Goal: Task Accomplishment & Management: Complete application form

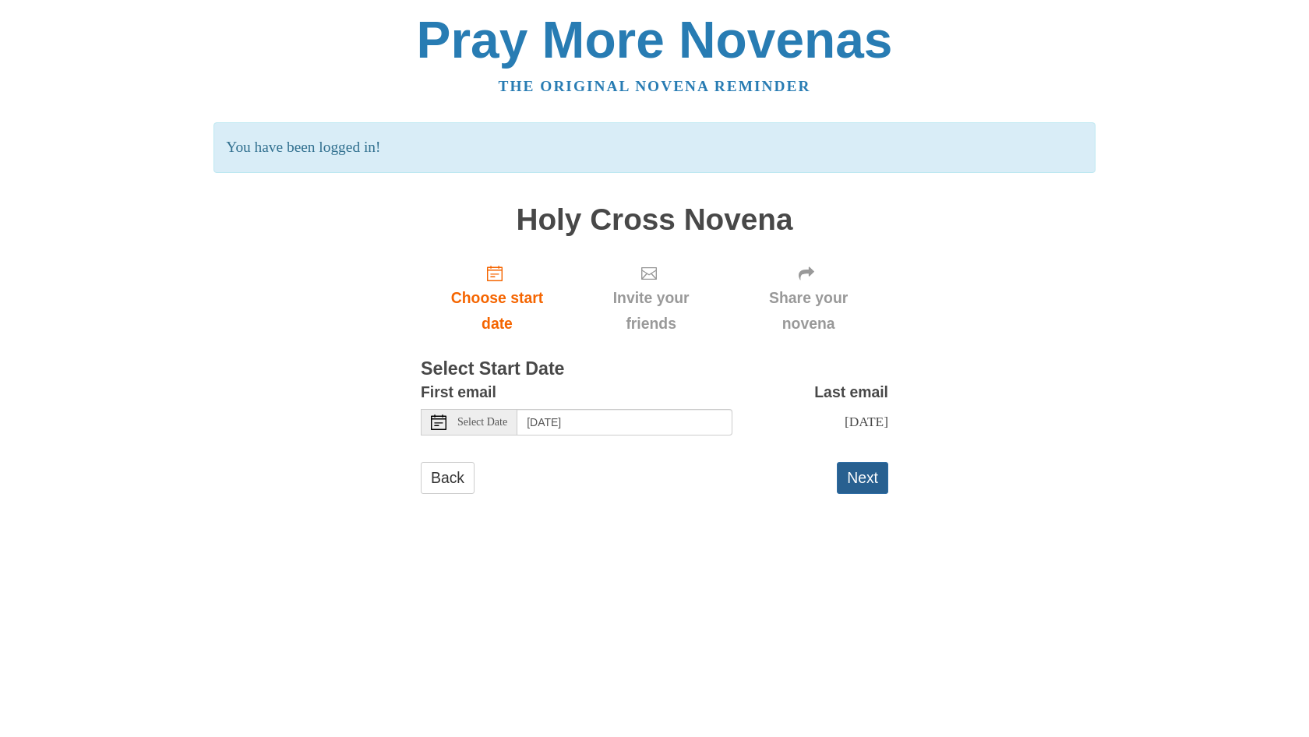
click at [860, 471] on button "Next" at bounding box center [862, 478] width 51 height 32
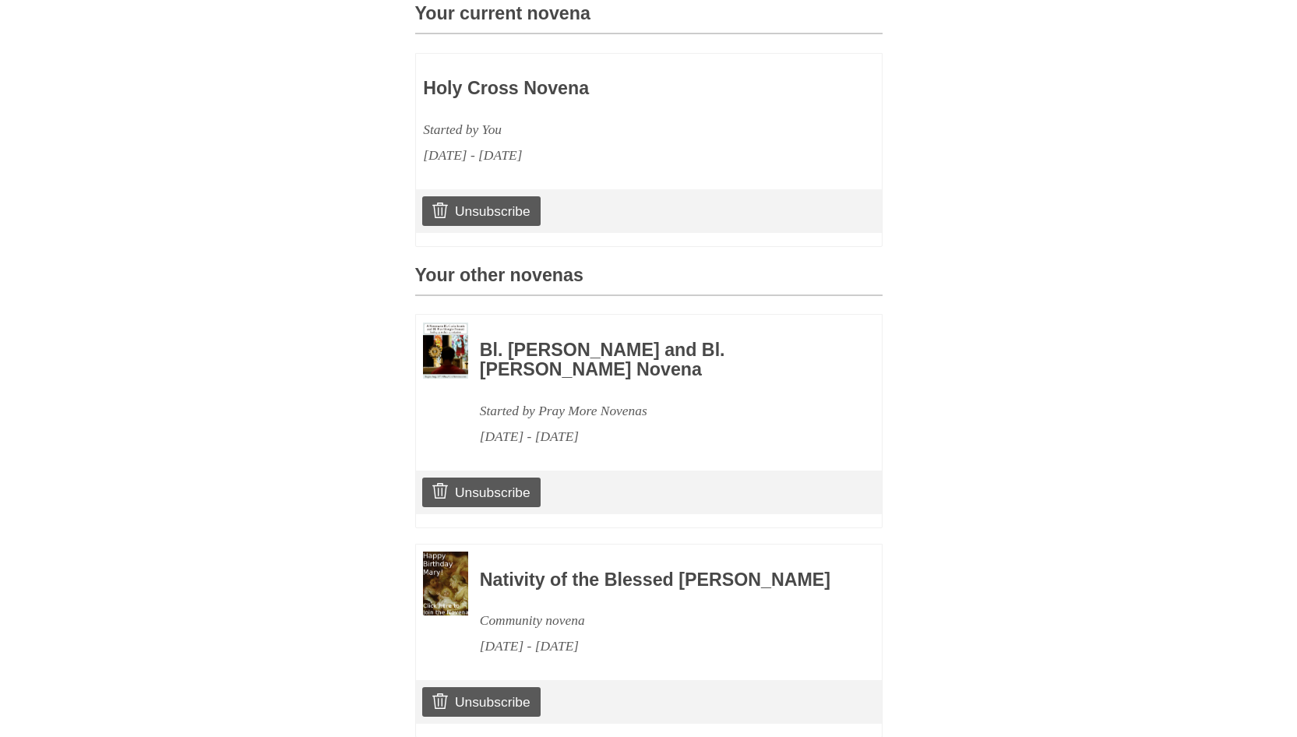
scroll to position [535, 0]
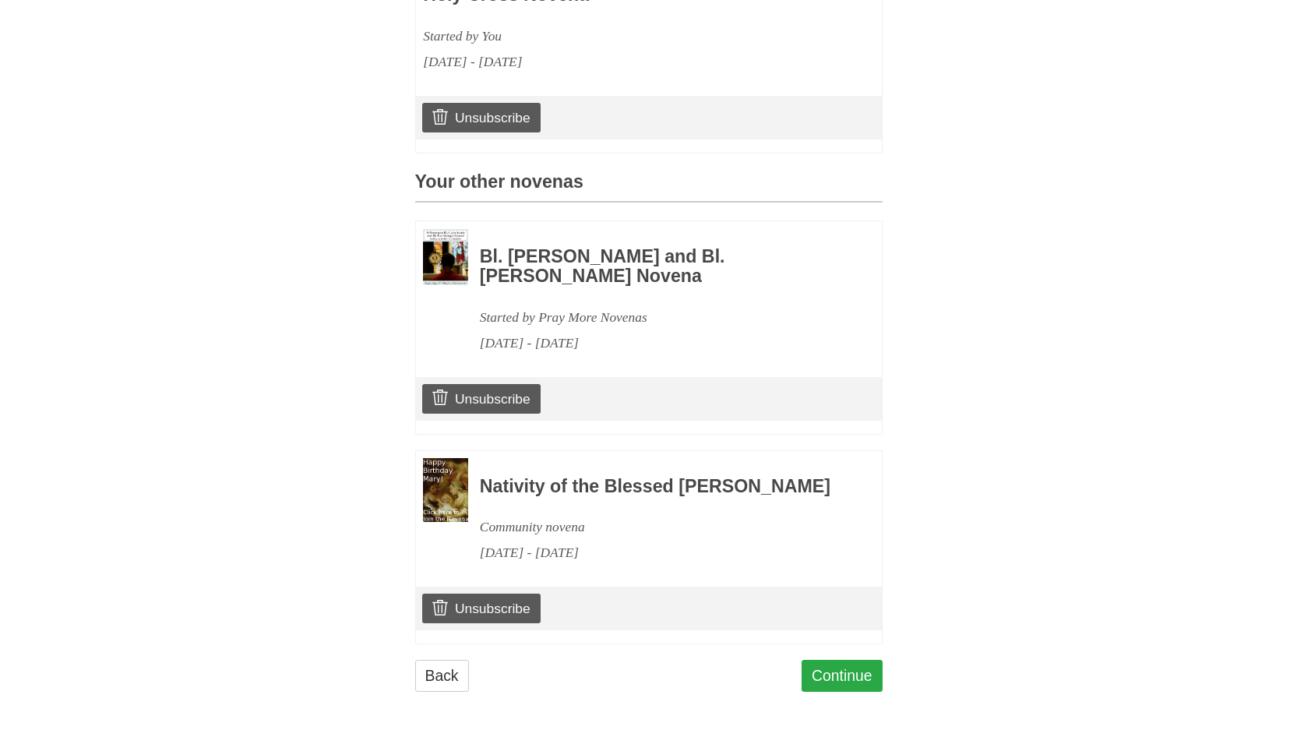
click at [832, 671] on link "Continue" at bounding box center [842, 676] width 81 height 32
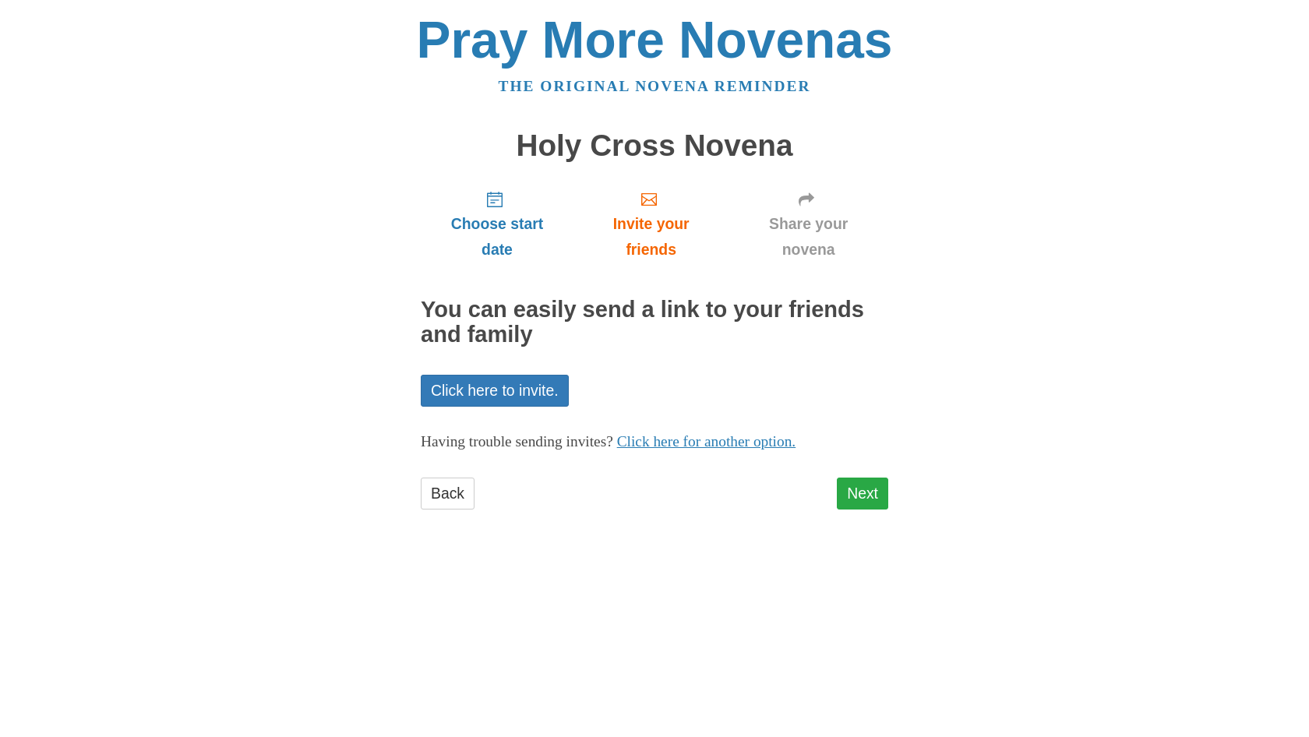
click at [862, 483] on link "Next" at bounding box center [862, 494] width 51 height 32
